Goal: Complete application form

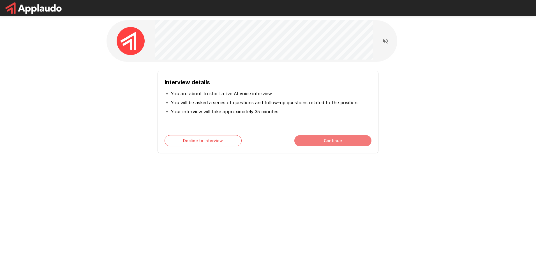
click at [348, 139] on button "Continue" at bounding box center [333, 140] width 77 height 11
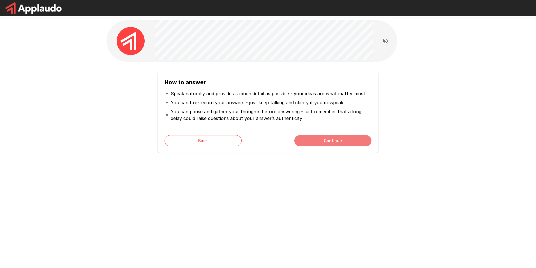
click at [348, 139] on button "Continue" at bounding box center [333, 140] width 77 height 11
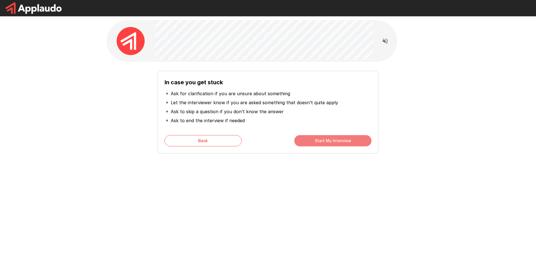
click at [348, 139] on button "Start My Interview" at bounding box center [333, 140] width 77 height 11
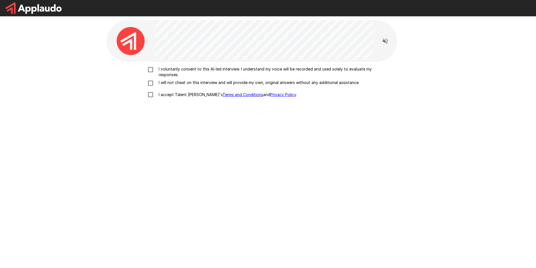
click at [174, 66] on p "I voluntarily consent to this AI-led interview. I understand my voice will be r…" at bounding box center [274, 71] width 235 height 11
click at [175, 81] on p "I will not cheat on this interview and will provide my own, original answers wi…" at bounding box center [258, 83] width 203 height 6
click at [170, 95] on p "I accept Talent Llama's Terms and Conditions and Privacy Policy ." at bounding box center [227, 95] width 141 height 6
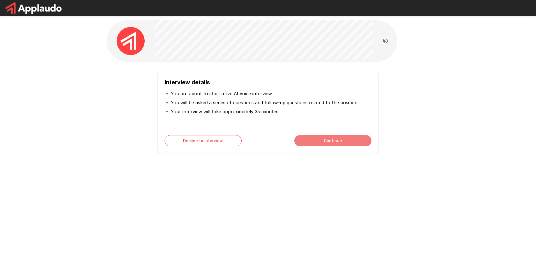
click at [324, 143] on button "Continue" at bounding box center [333, 140] width 77 height 11
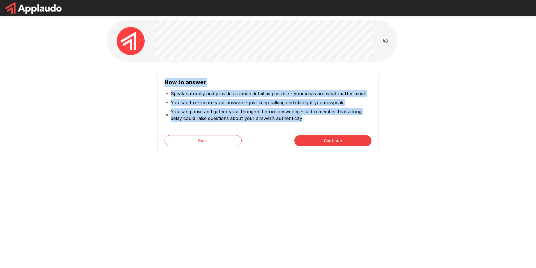
drag, startPoint x: 163, startPoint y: 82, endPoint x: 311, endPoint y: 123, distance: 153.7
click at [311, 123] on div "How to answer Speak naturally and provide as much detail as possible - your ide…" at bounding box center [268, 112] width 221 height 82
copy div "How to answer Speak naturally and provide as much detail as possible - your ide…"
click at [304, 122] on li "You can pause and gather your thoughts before answering – just remember that a …" at bounding box center [268, 115] width 207 height 16
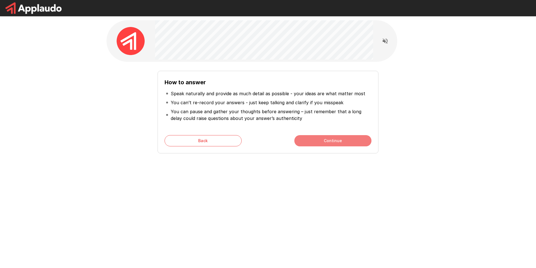
click at [326, 141] on button "Continue" at bounding box center [333, 140] width 77 height 11
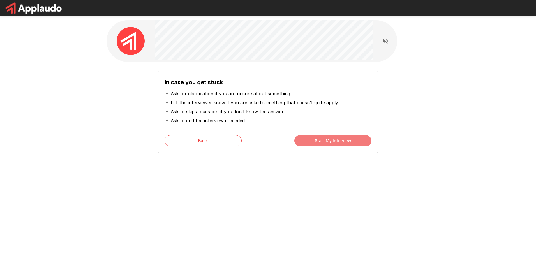
click at [326, 141] on button "Start My Interview" at bounding box center [333, 140] width 77 height 11
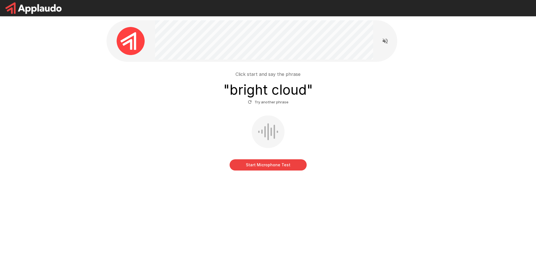
click at [285, 165] on button "Start Microphone Test" at bounding box center [268, 164] width 77 height 11
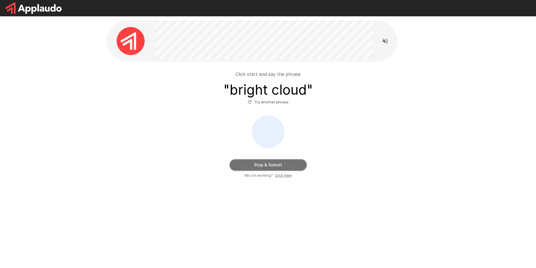
click at [259, 163] on button "Stop & Submit" at bounding box center [268, 164] width 77 height 11
click at [265, 102] on button "Try another phrase" at bounding box center [268, 102] width 43 height 9
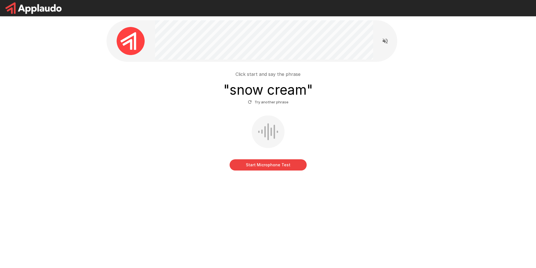
click at [273, 171] on div "Click start and say the phrase " snow cream " Try another phrase Start Micropho…" at bounding box center [268, 117] width 323 height 111
click at [274, 166] on button "Start Microphone Test" at bounding box center [268, 164] width 77 height 11
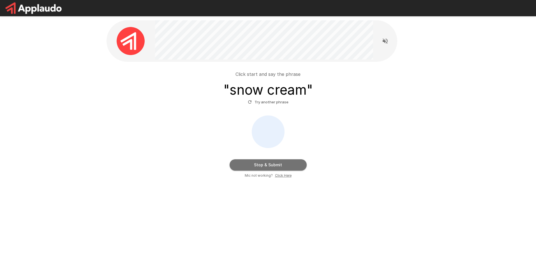
click at [274, 164] on button "Stop & Submit" at bounding box center [268, 164] width 77 height 11
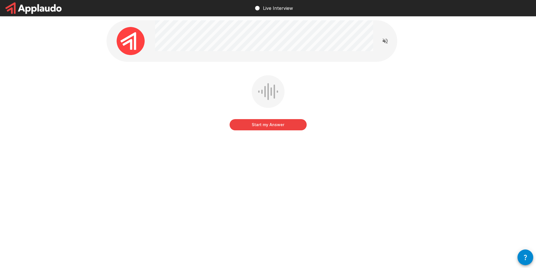
click at [222, 38] on div at bounding box center [252, 41] width 291 height 42
click at [132, 41] on img at bounding box center [131, 41] width 28 height 28
click at [269, 73] on div "Start my Answer Click here to start your answer" at bounding box center [268, 91] width 337 height 183
click at [327, 82] on div "Start my Answer Click here to start your answer" at bounding box center [268, 106] width 323 height 63
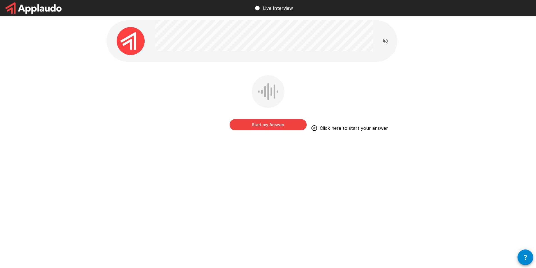
click at [295, 131] on div "Start my Answer Click here to start your answer" at bounding box center [268, 103] width 77 height 57
click at [291, 124] on button "Start my Answer" at bounding box center [268, 124] width 77 height 11
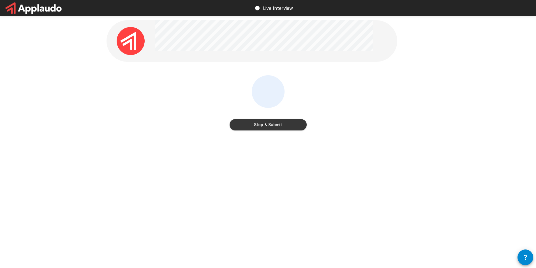
click at [285, 127] on button "Stop & Submit" at bounding box center [268, 124] width 77 height 11
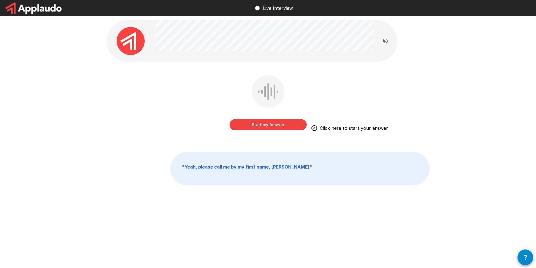
click at [283, 126] on button "Start my Answer" at bounding box center [268, 124] width 77 height 11
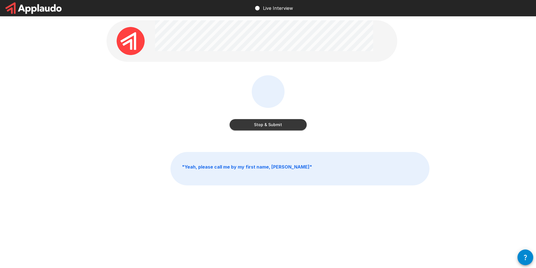
click at [283, 126] on button "Stop & Submit" at bounding box center [268, 124] width 77 height 11
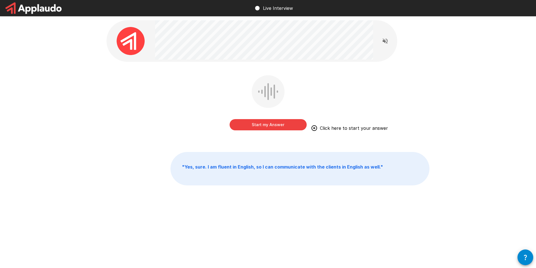
click at [258, 125] on button "Start my Answer" at bounding box center [268, 124] width 77 height 11
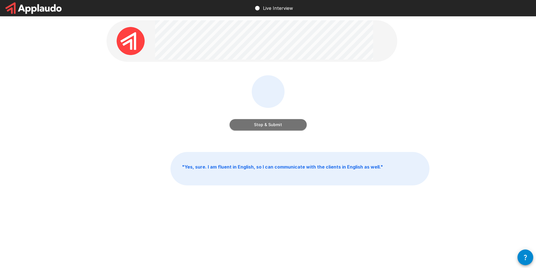
click at [275, 126] on button "Stop & Submit" at bounding box center [268, 124] width 77 height 11
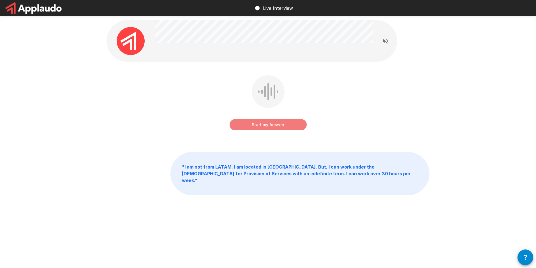
click at [250, 126] on button "Start my Answer" at bounding box center [268, 124] width 77 height 11
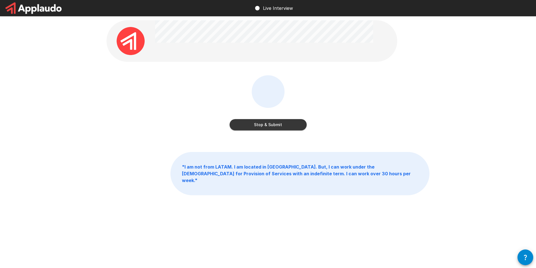
click at [256, 124] on button "Stop & Submit" at bounding box center [268, 124] width 77 height 11
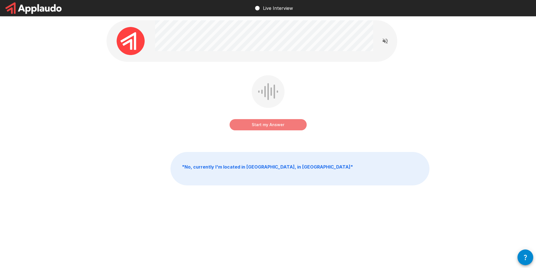
click at [254, 123] on button "Start my Answer" at bounding box center [268, 124] width 77 height 11
click at [267, 127] on button "Stop & Submit" at bounding box center [268, 124] width 77 height 11
click at [274, 125] on button "Start my Answer" at bounding box center [268, 124] width 77 height 11
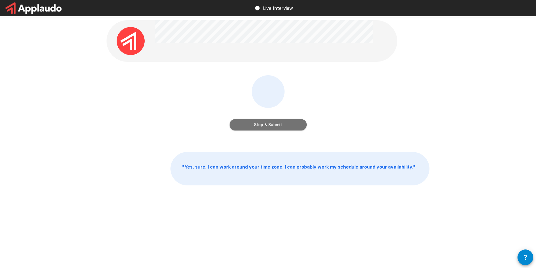
click at [274, 125] on button "Stop & Submit" at bounding box center [268, 124] width 77 height 11
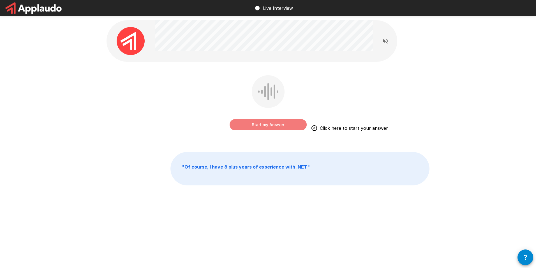
click at [270, 126] on button "Start my Answer" at bounding box center [268, 124] width 77 height 11
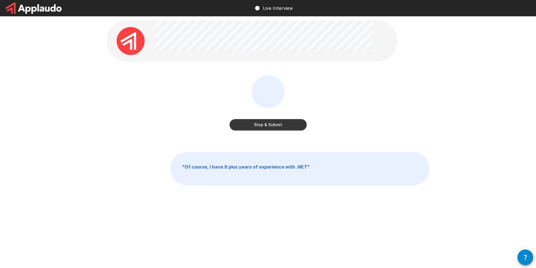
click at [270, 126] on button "Stop & Submit" at bounding box center [268, 124] width 77 height 11
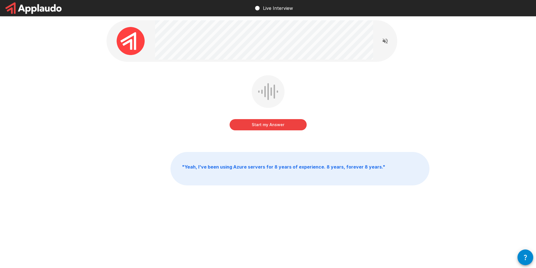
click at [270, 126] on button "Start my Answer" at bounding box center [268, 124] width 77 height 11
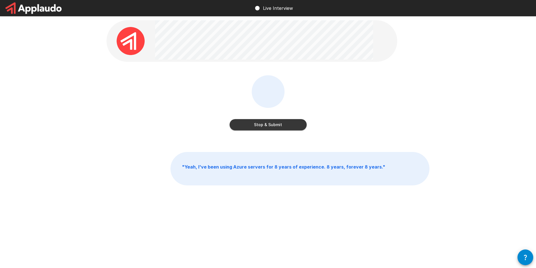
click at [270, 126] on button "Stop & Submit" at bounding box center [268, 124] width 77 height 11
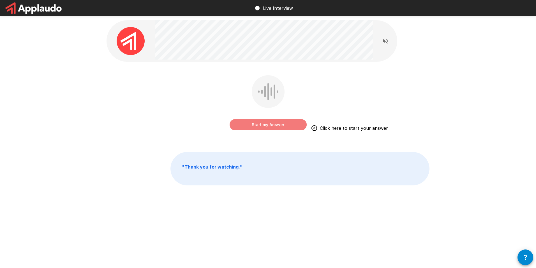
click at [250, 124] on button "Start my Answer" at bounding box center [268, 124] width 77 height 11
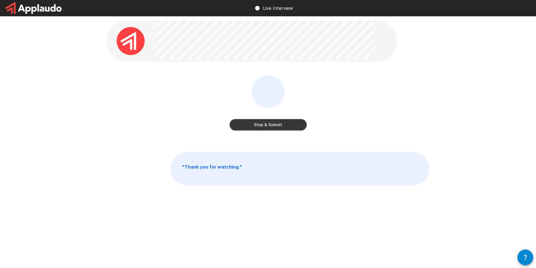
click at [270, 126] on button "Stop & Submit" at bounding box center [268, 124] width 77 height 11
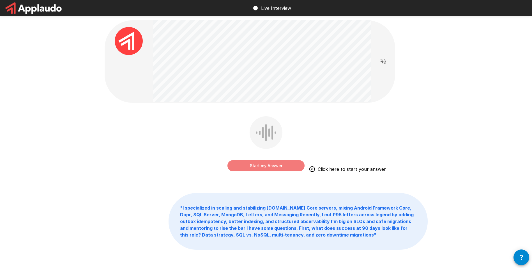
click at [255, 165] on button "Start my Answer" at bounding box center [266, 165] width 77 height 11
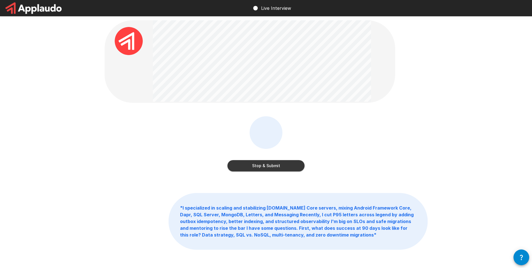
click at [286, 166] on button "Stop & Submit" at bounding box center [266, 165] width 77 height 11
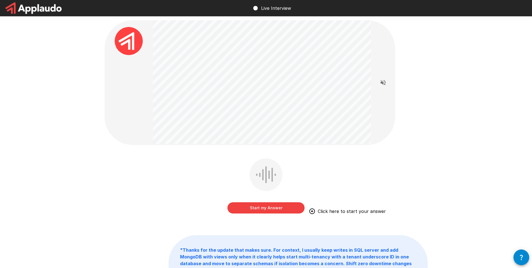
click at [272, 208] on button "Start my Answer" at bounding box center [266, 207] width 77 height 11
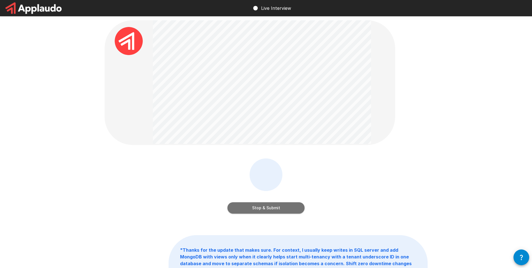
click at [272, 207] on button "Stop & Submit" at bounding box center [266, 207] width 77 height 11
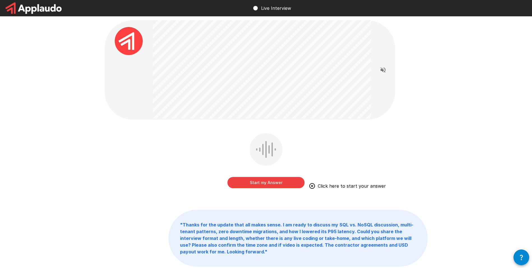
click at [268, 183] on button "Start my Answer" at bounding box center [266, 182] width 77 height 11
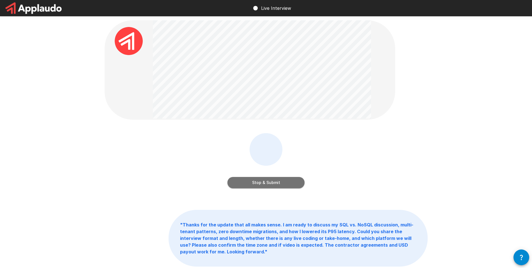
click at [269, 183] on button "Stop & Submit" at bounding box center [266, 182] width 77 height 11
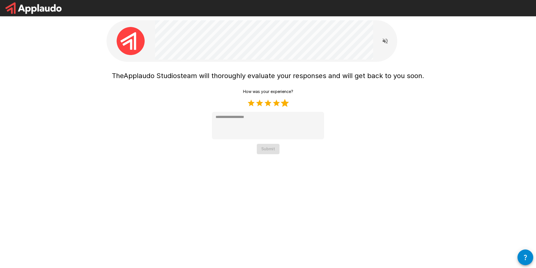
click at [283, 105] on label "5 Stars" at bounding box center [285, 103] width 8 height 8
type textarea "*"
click at [270, 148] on button "Submit" at bounding box center [268, 149] width 23 height 10
